Goal: Complete application form: Complete application form

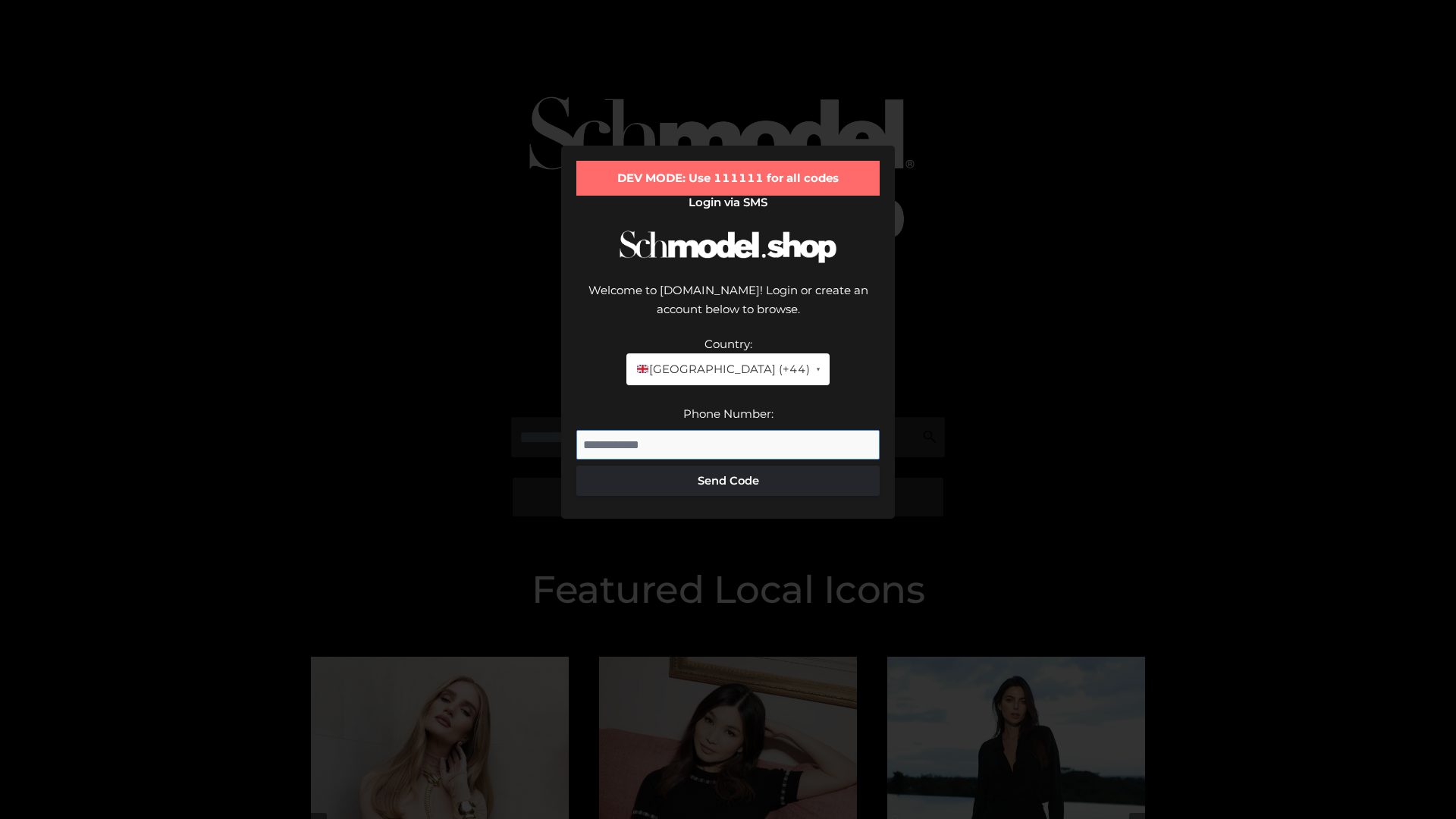
click at [728, 430] on input "Phone Number:" at bounding box center [728, 445] width 303 height 30
type input "**********"
click at [728, 466] on button "Send Code" at bounding box center [728, 481] width 303 height 30
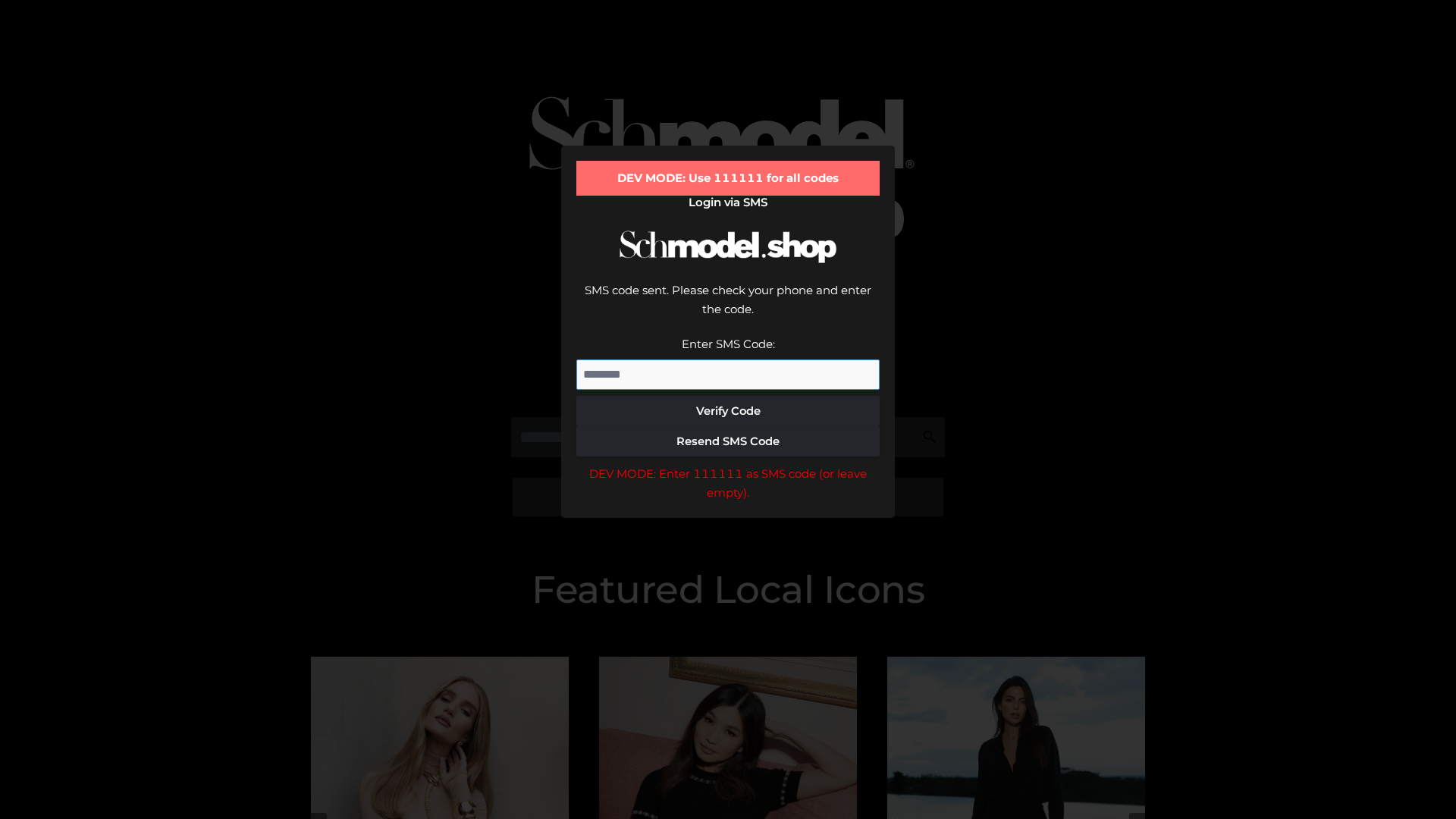
click at [728, 360] on input "Enter SMS Code:" at bounding box center [728, 375] width 303 height 30
type input "******"
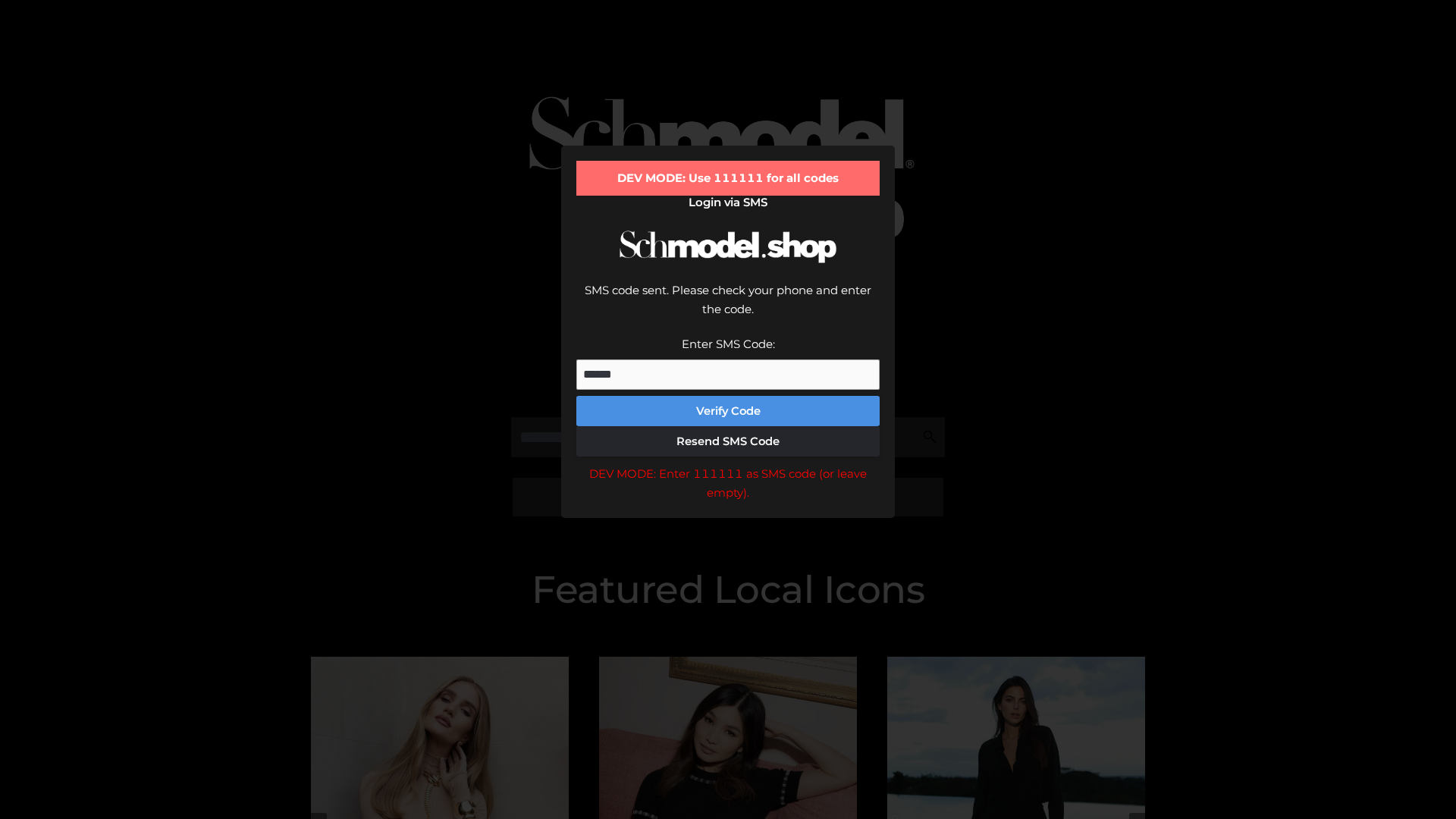
click at [728, 396] on button "Verify Code" at bounding box center [728, 411] width 303 height 30
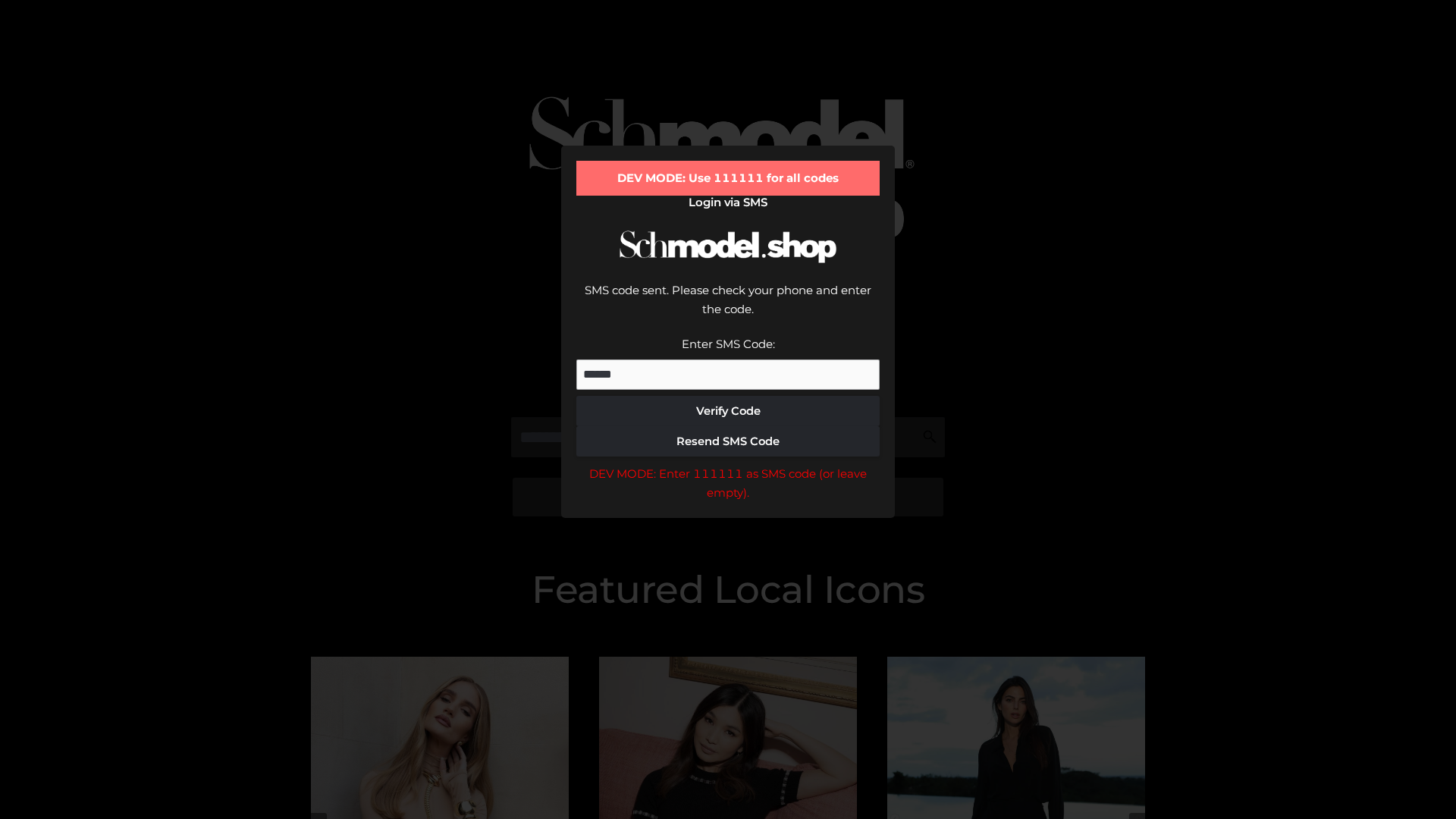
click at [728, 464] on div "DEV MODE: Enter 111111 as SMS code (or leave empty)." at bounding box center [728, 483] width 303 height 39
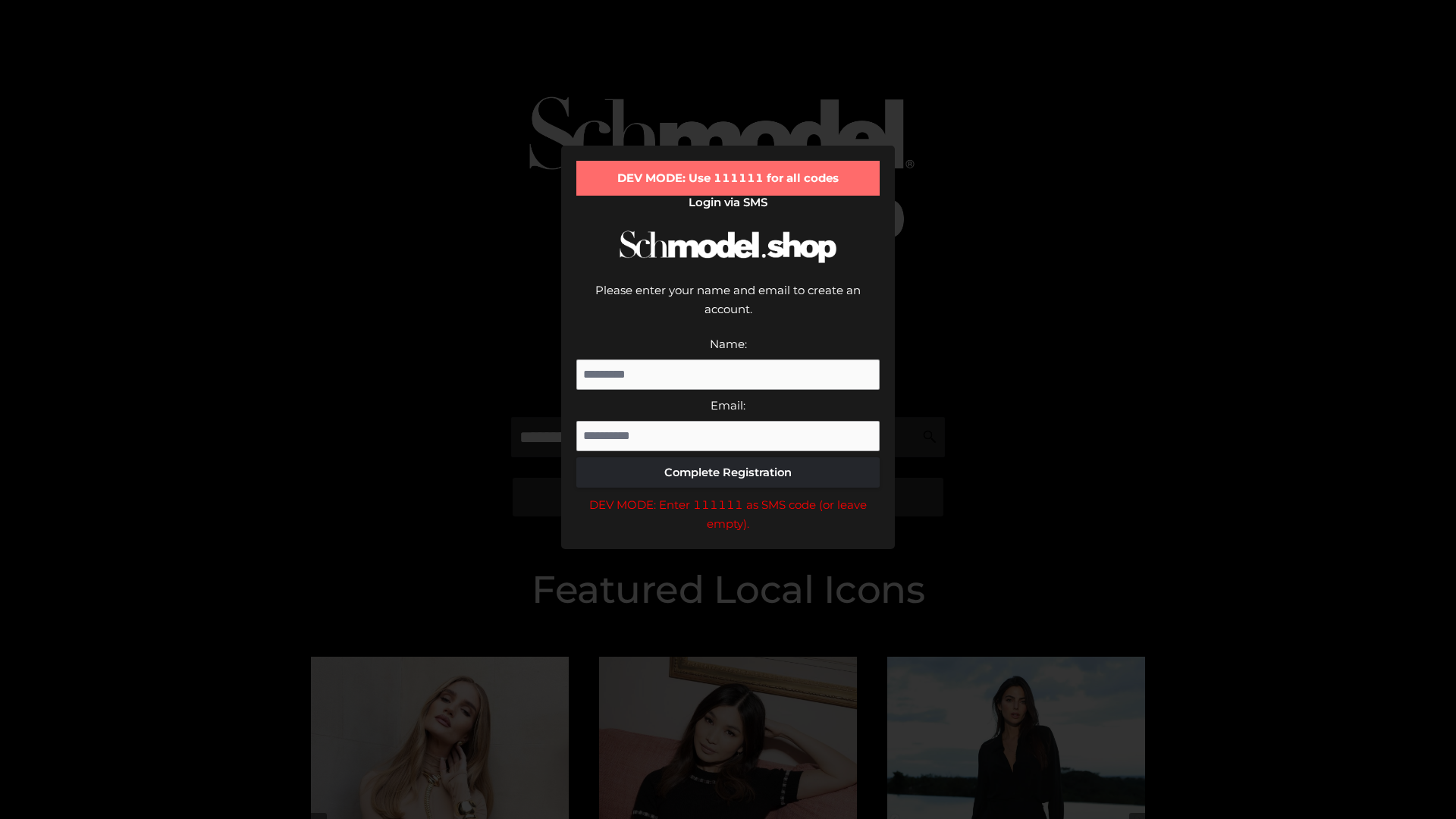
click at [728, 495] on div "DEV MODE: Enter 111111 as SMS code (or leave empty)." at bounding box center [728, 514] width 303 height 39
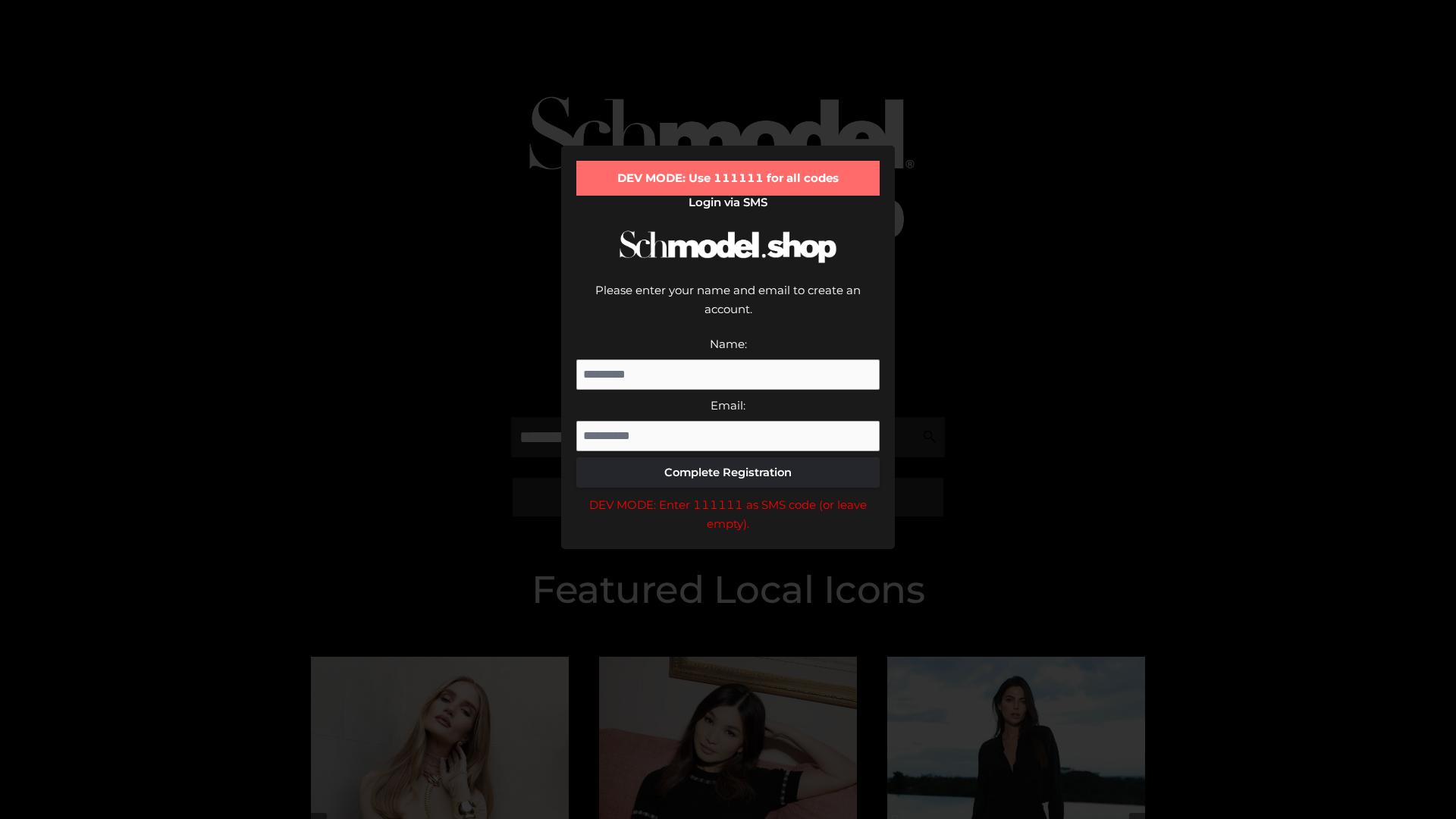
click at [728, 495] on div "DEV MODE: Enter 111111 as SMS code (or leave empty)." at bounding box center [728, 514] width 303 height 39
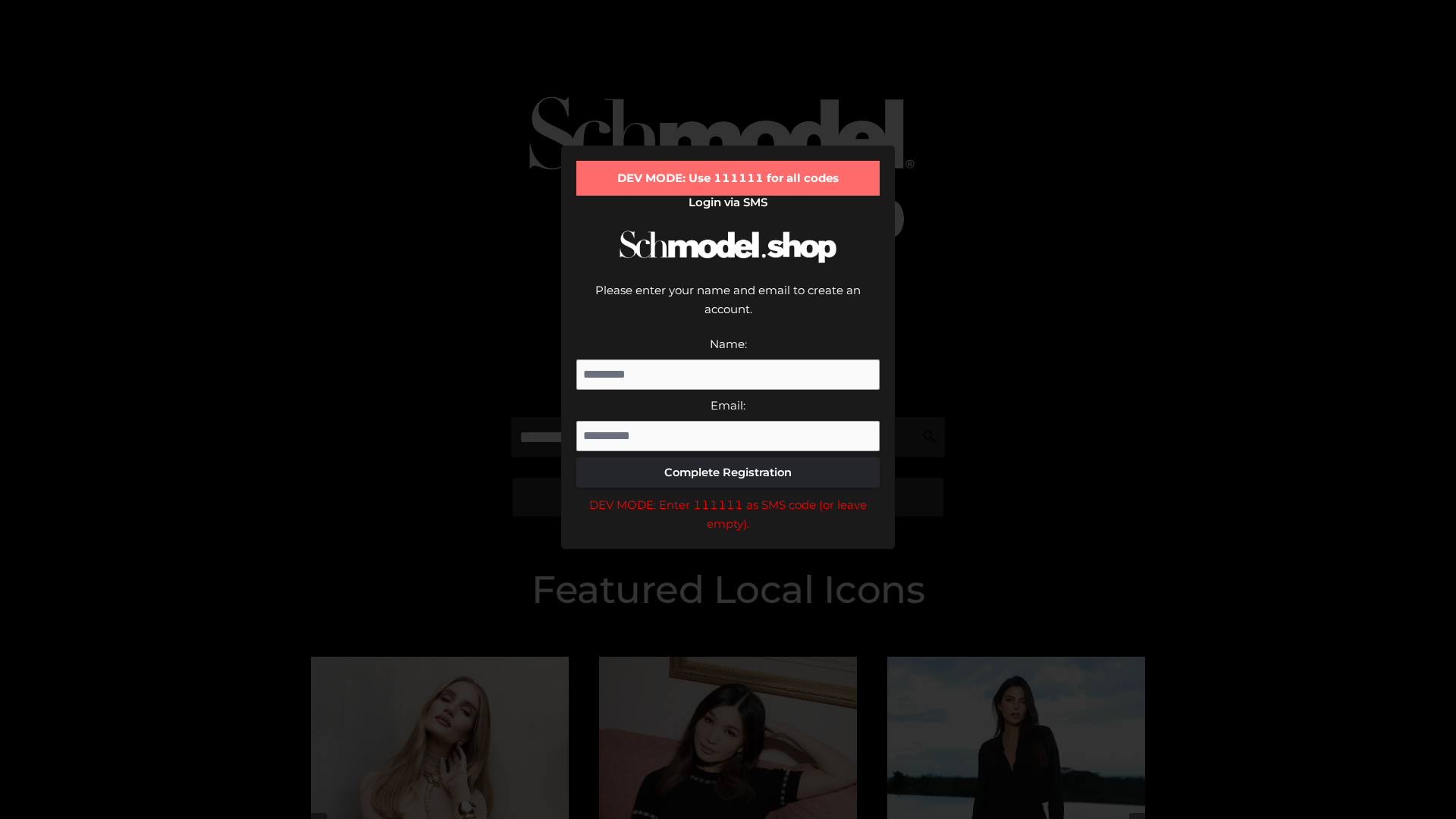
click at [728, 495] on div "DEV MODE: Enter 111111 as SMS code (or leave empty)." at bounding box center [728, 514] width 303 height 39
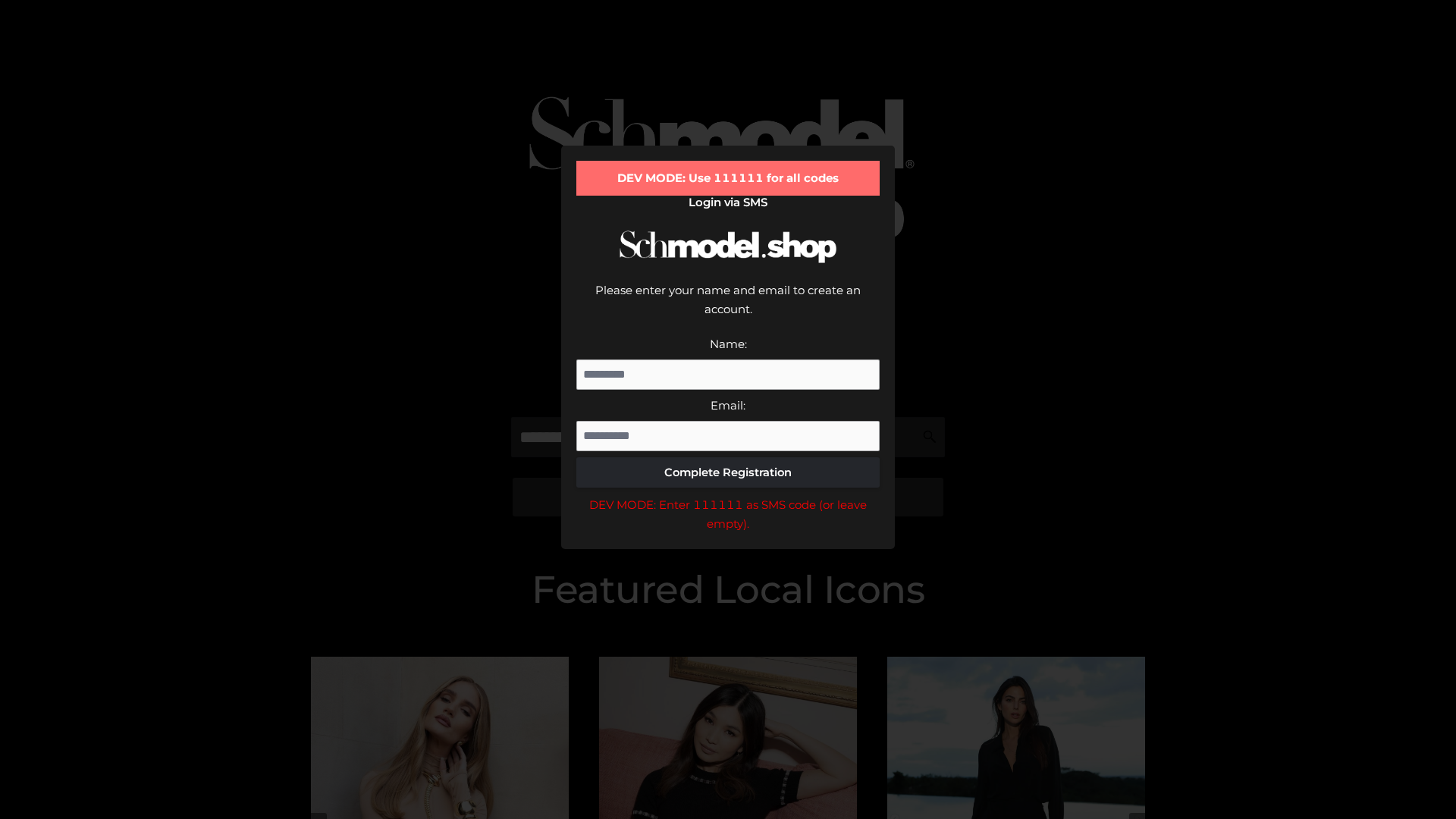
click at [728, 495] on div "DEV MODE: Enter 111111 as SMS code (or leave empty)." at bounding box center [728, 514] width 303 height 39
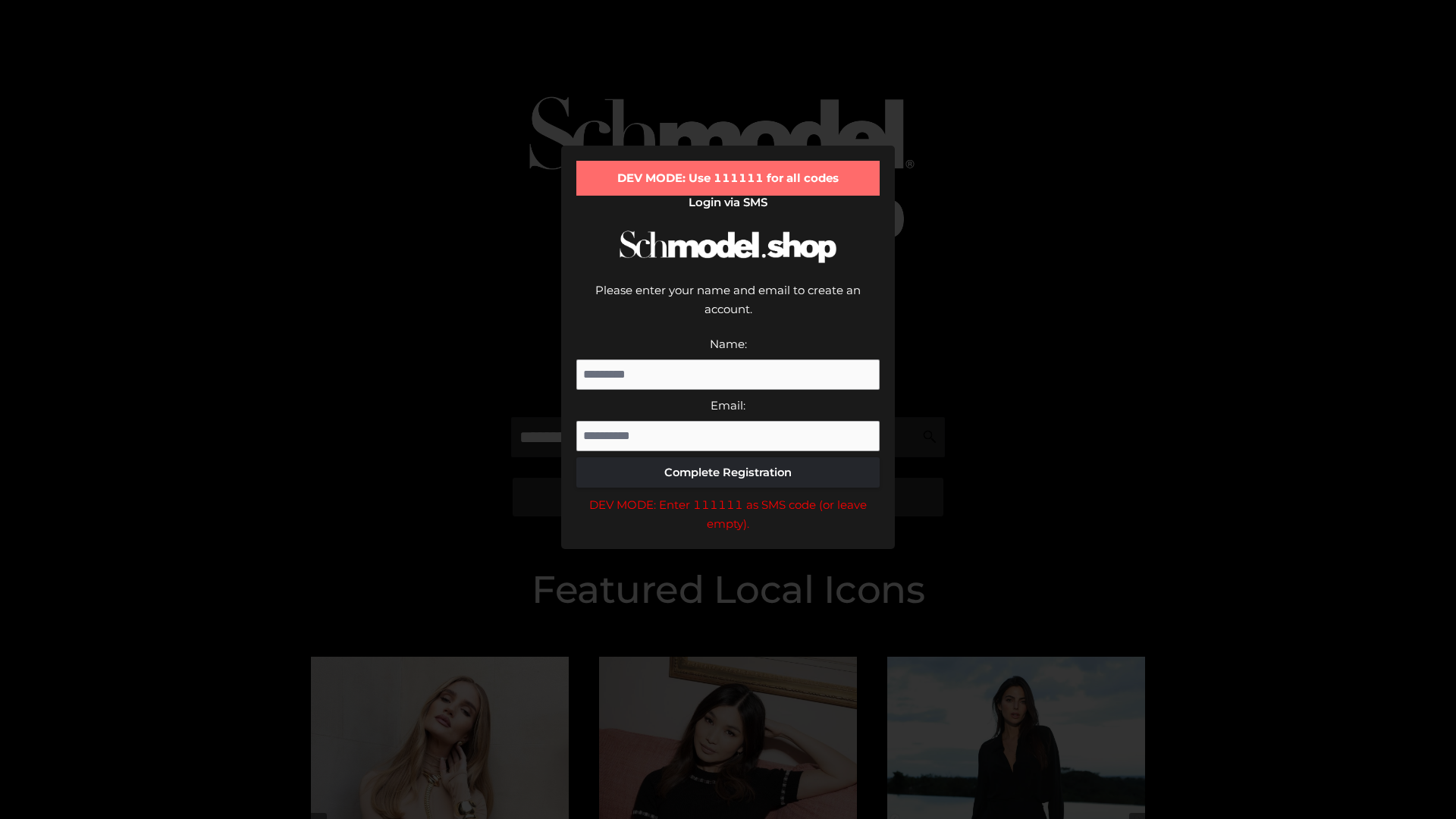
click at [728, 495] on div "DEV MODE: Enter 111111 as SMS code (or leave empty)." at bounding box center [728, 514] width 303 height 39
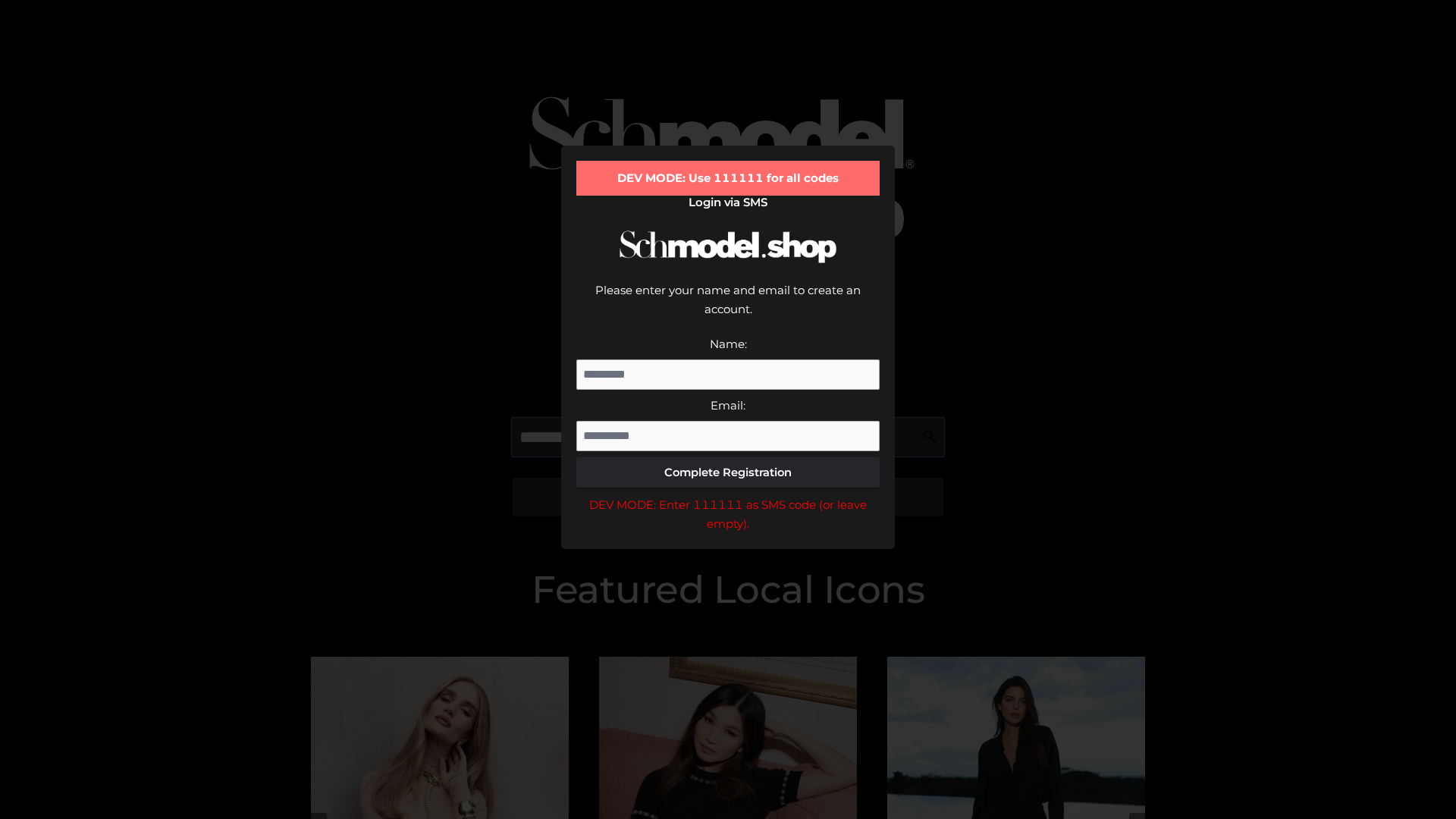
scroll to position [0, 78]
click at [728, 495] on div "DEV MODE: Enter 111111 as SMS code (or leave empty)." at bounding box center [728, 514] width 303 height 39
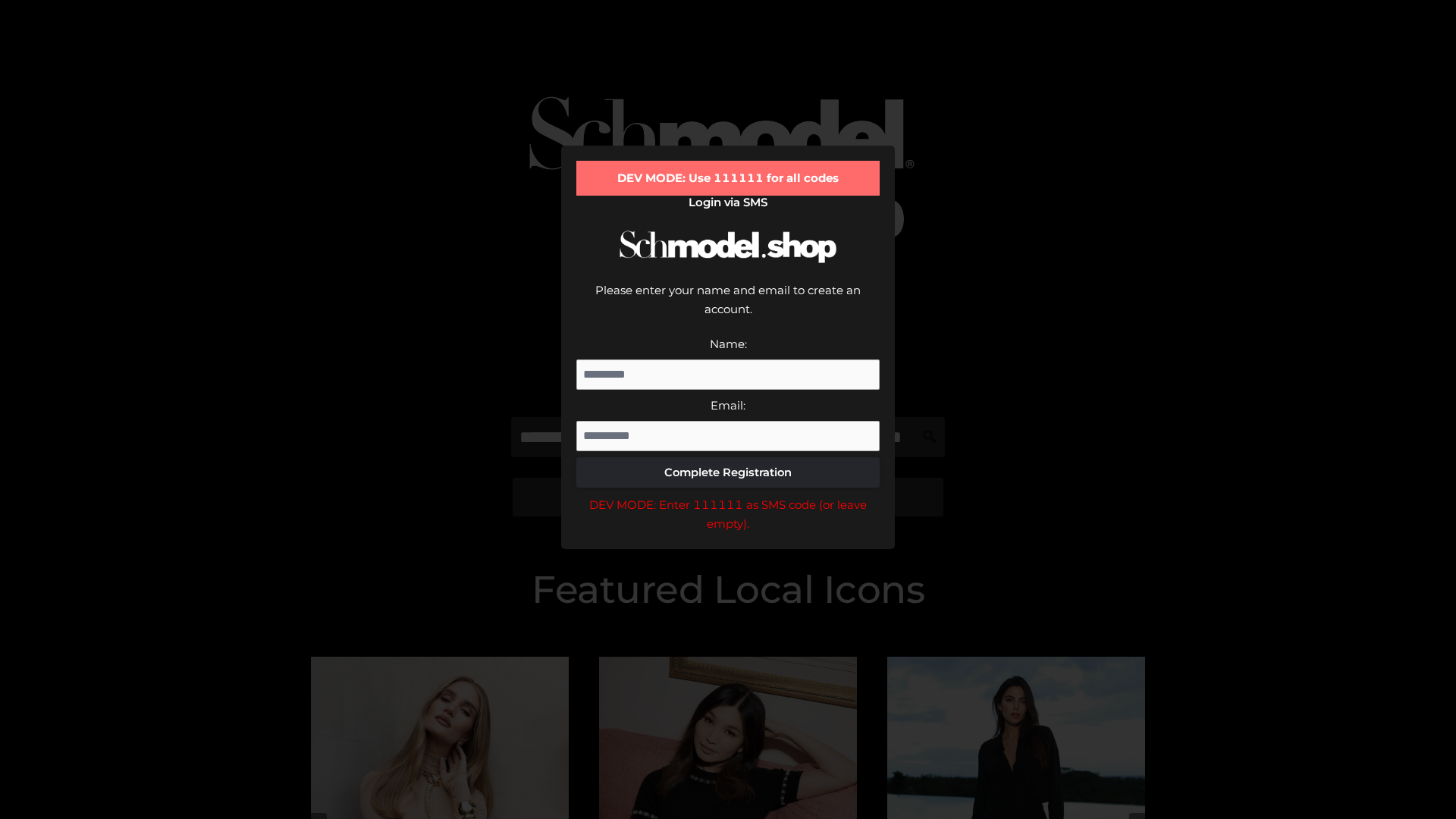
click at [728, 495] on div "DEV MODE: Enter 111111 as SMS code (or leave empty)." at bounding box center [728, 514] width 303 height 39
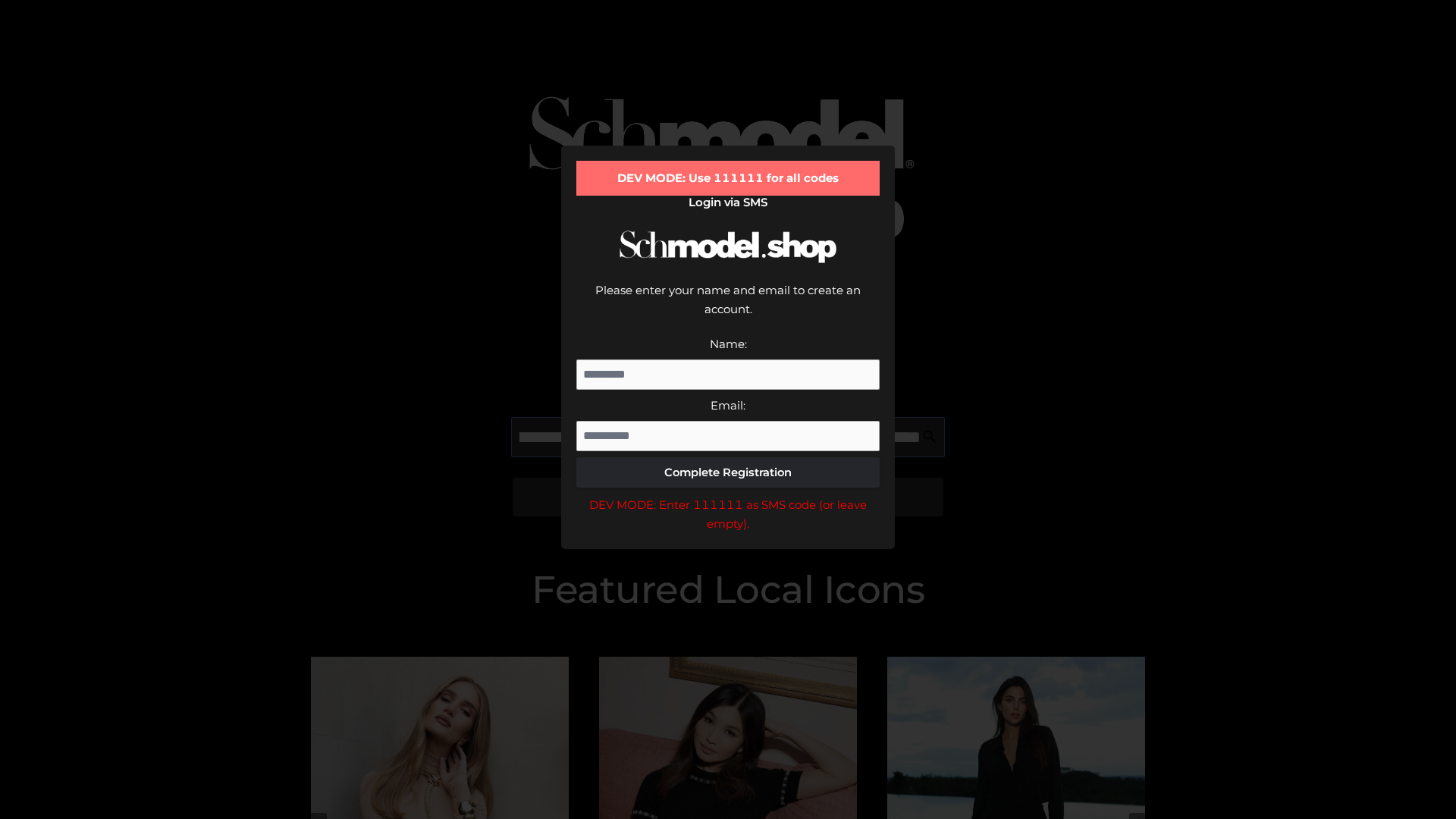
scroll to position [0, 165]
click at [728, 495] on div "DEV MODE: Enter 111111 as SMS code (or leave empty)." at bounding box center [728, 514] width 303 height 39
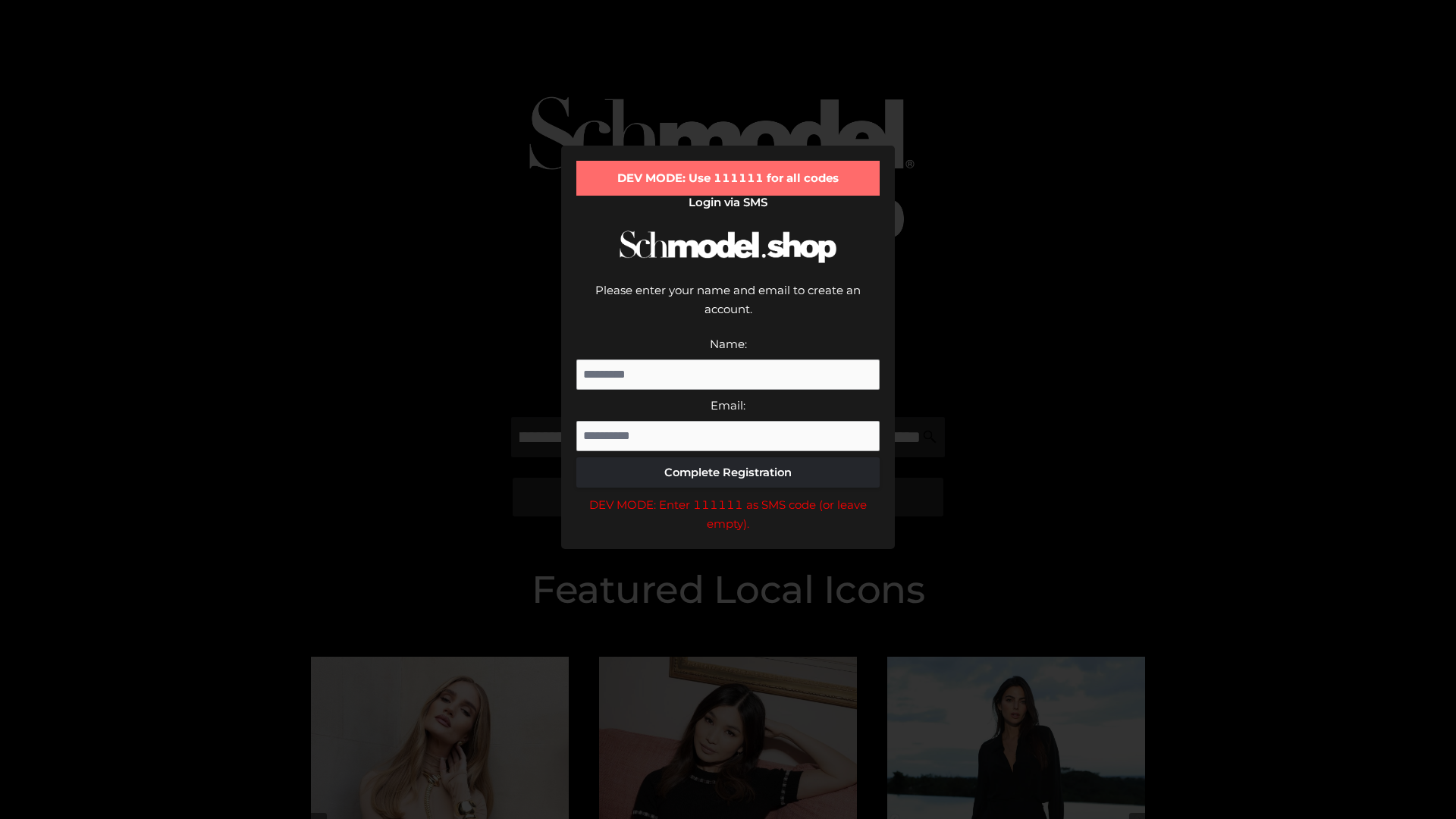
click at [728, 495] on div "DEV MODE: Enter 111111 as SMS code (or leave empty)." at bounding box center [728, 514] width 303 height 39
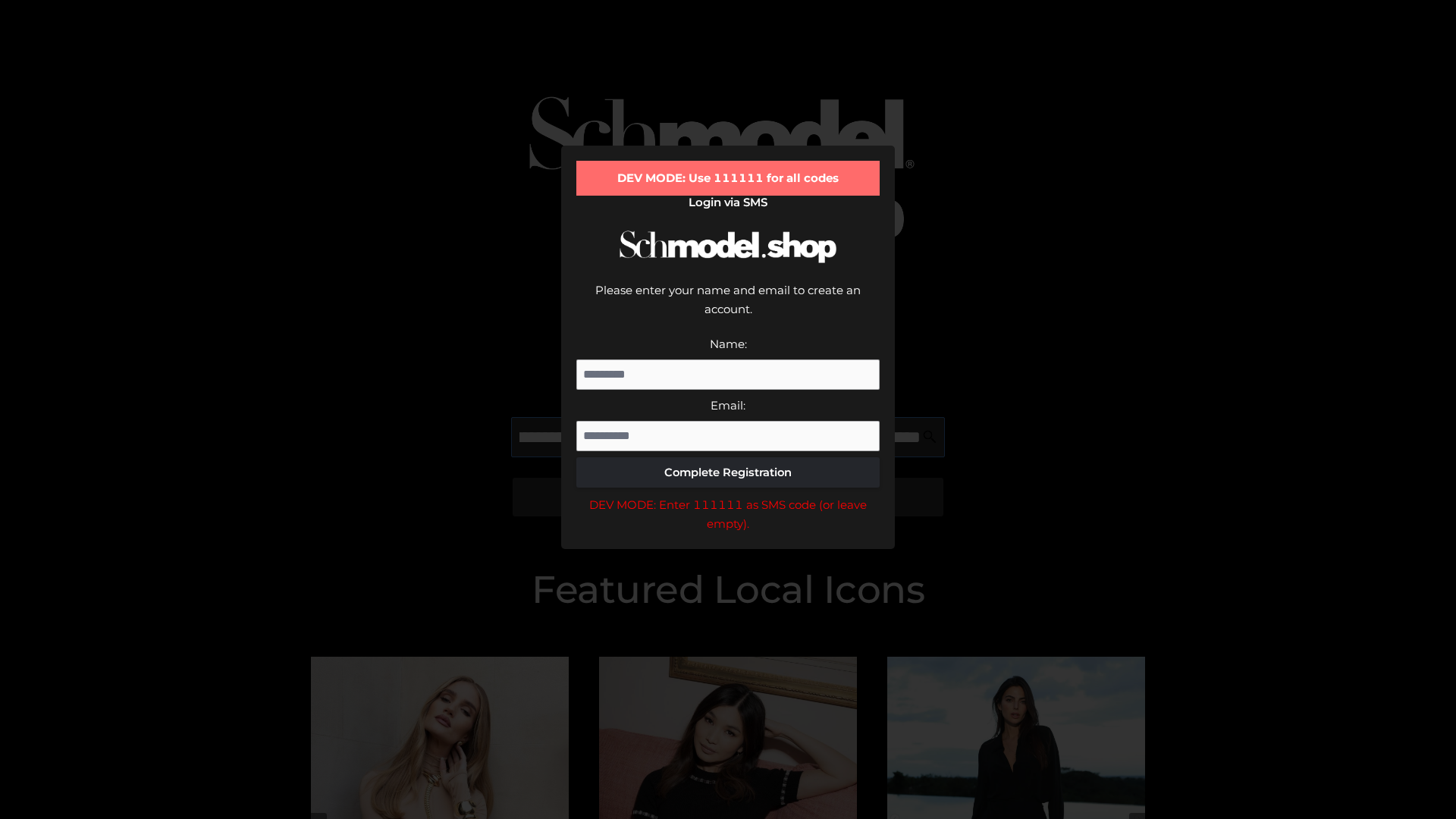
scroll to position [0, 257]
click at [728, 495] on div "DEV MODE: Enter 111111 as SMS code (or leave empty)." at bounding box center [728, 514] width 303 height 39
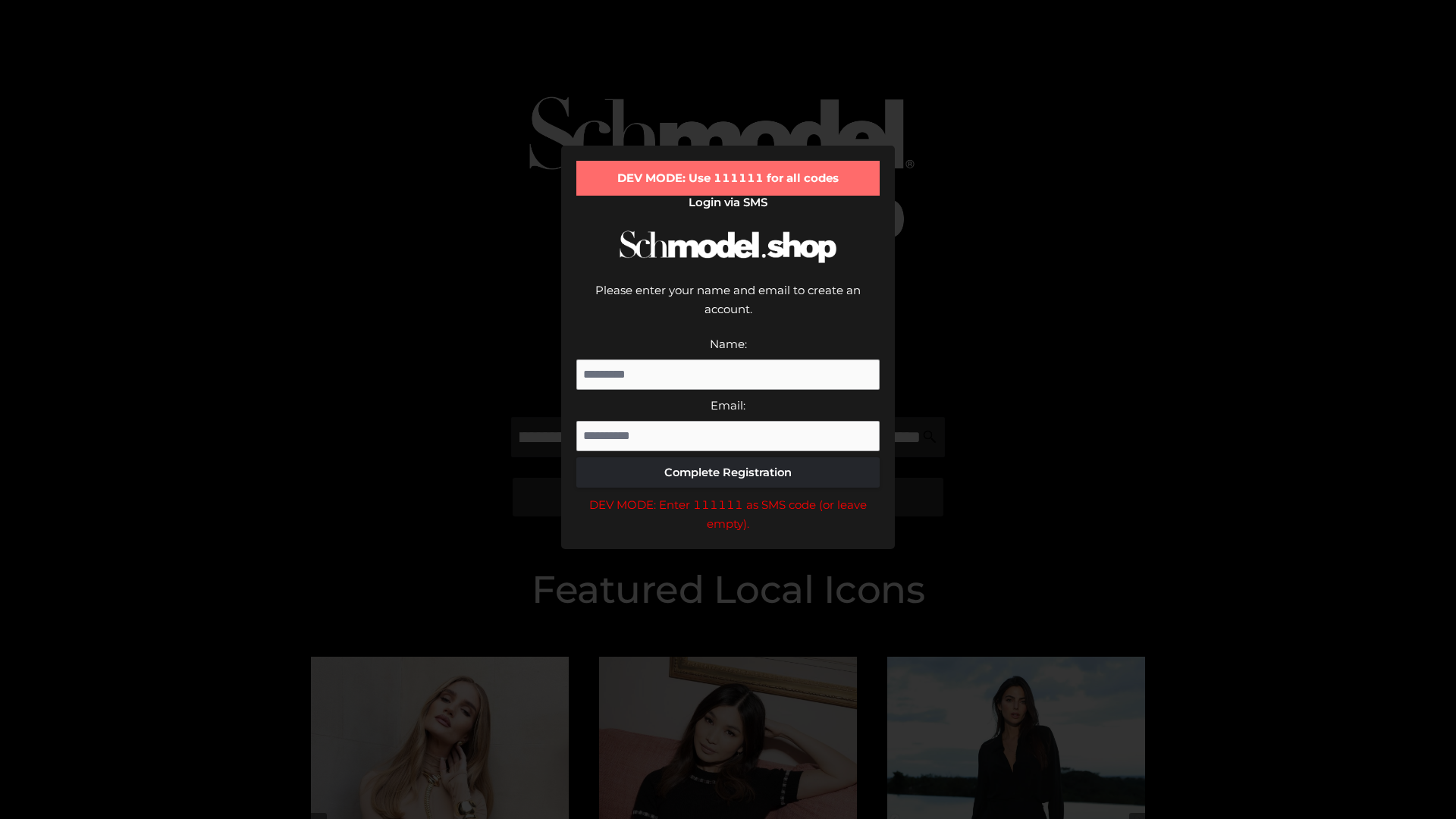
click at [728, 495] on div "DEV MODE: Enter 111111 as SMS code (or leave empty)." at bounding box center [728, 514] width 303 height 39
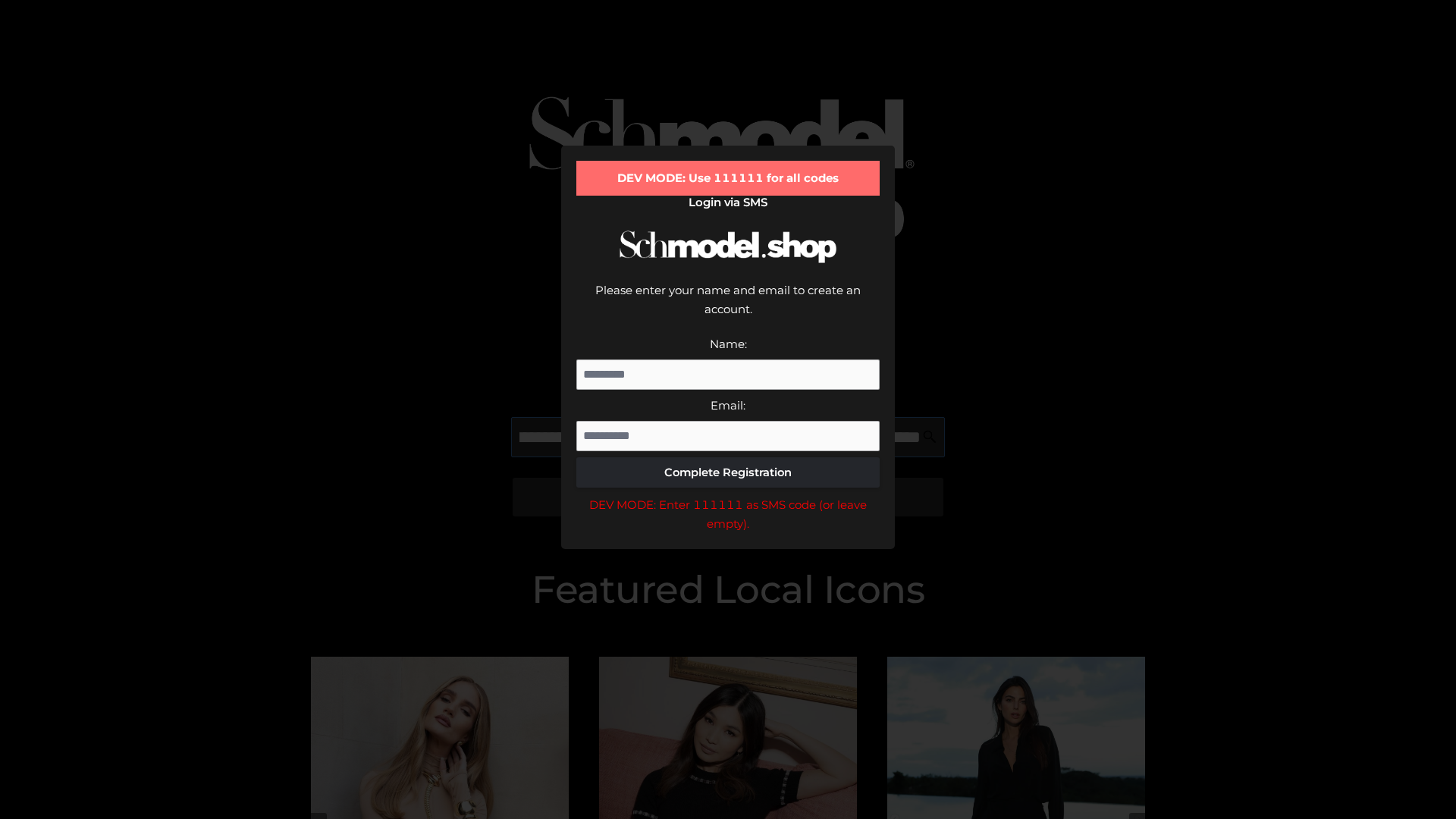
scroll to position [0, 352]
click at [728, 495] on div "DEV MODE: Enter 111111 as SMS code (or leave empty)." at bounding box center [728, 514] width 303 height 39
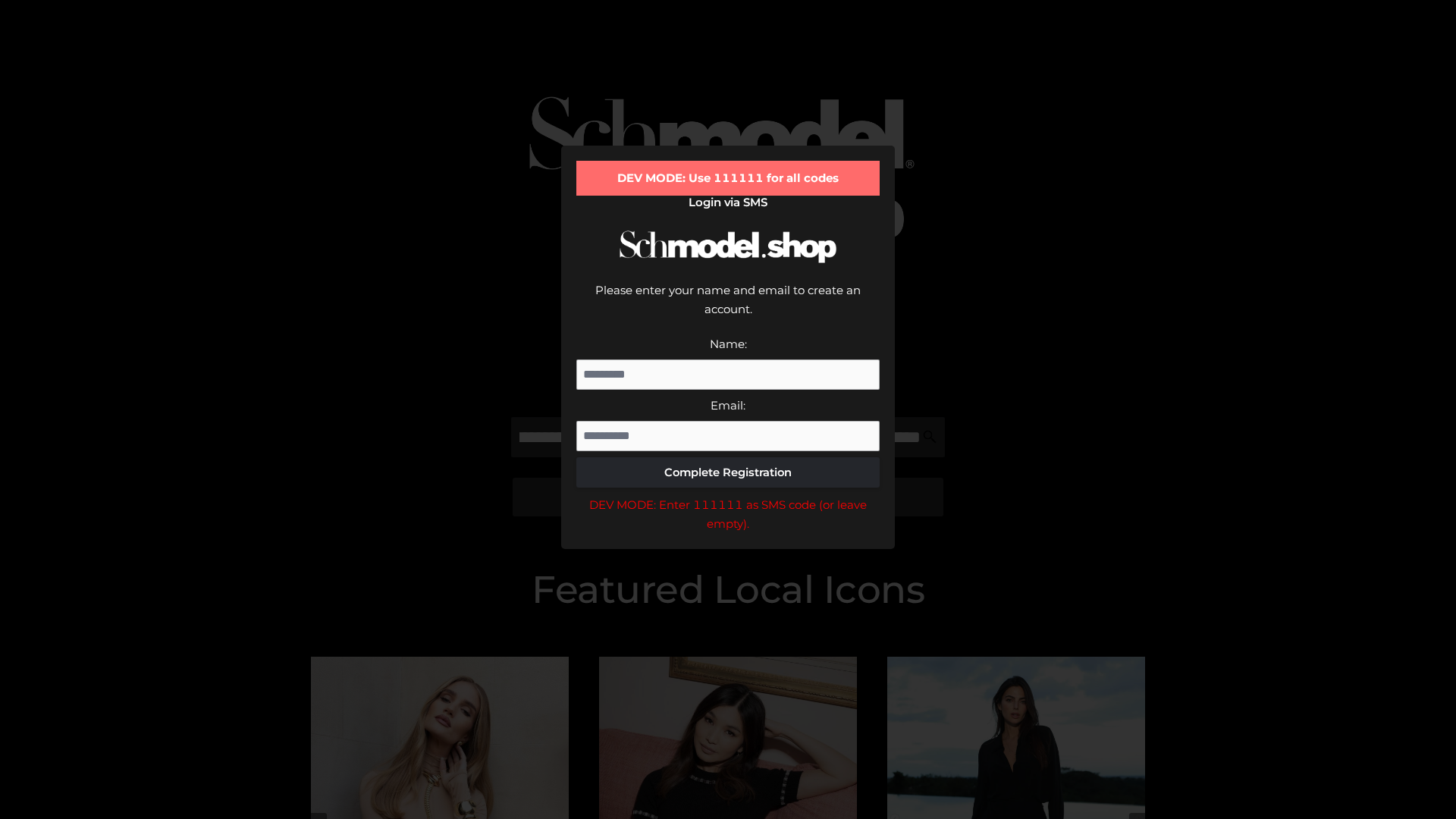
click at [728, 495] on div "DEV MODE: Enter 111111 as SMS code (or leave empty)." at bounding box center [728, 514] width 303 height 39
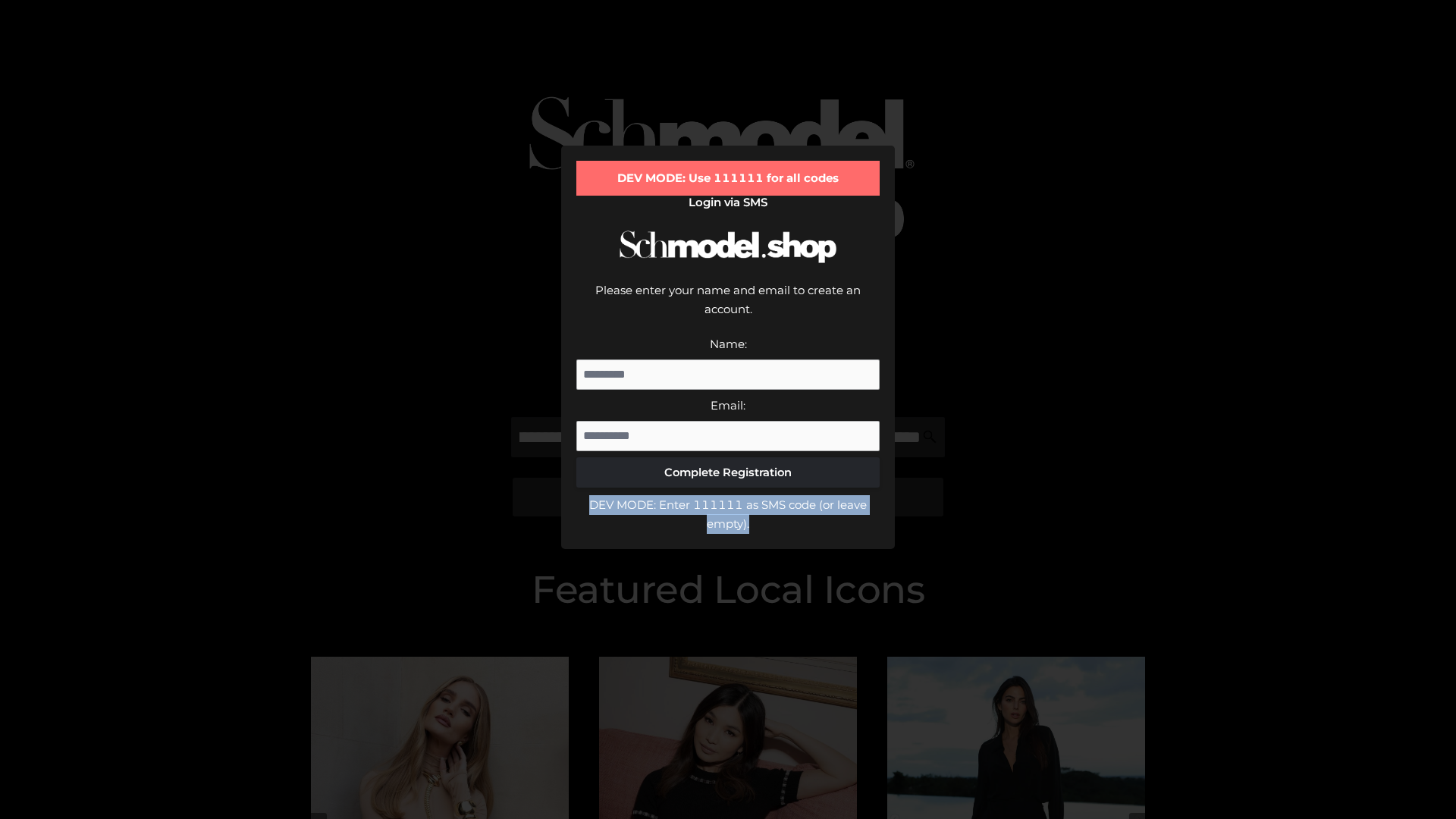
scroll to position [0, 0]
type input "**********"
